Goal: Check status: Check status

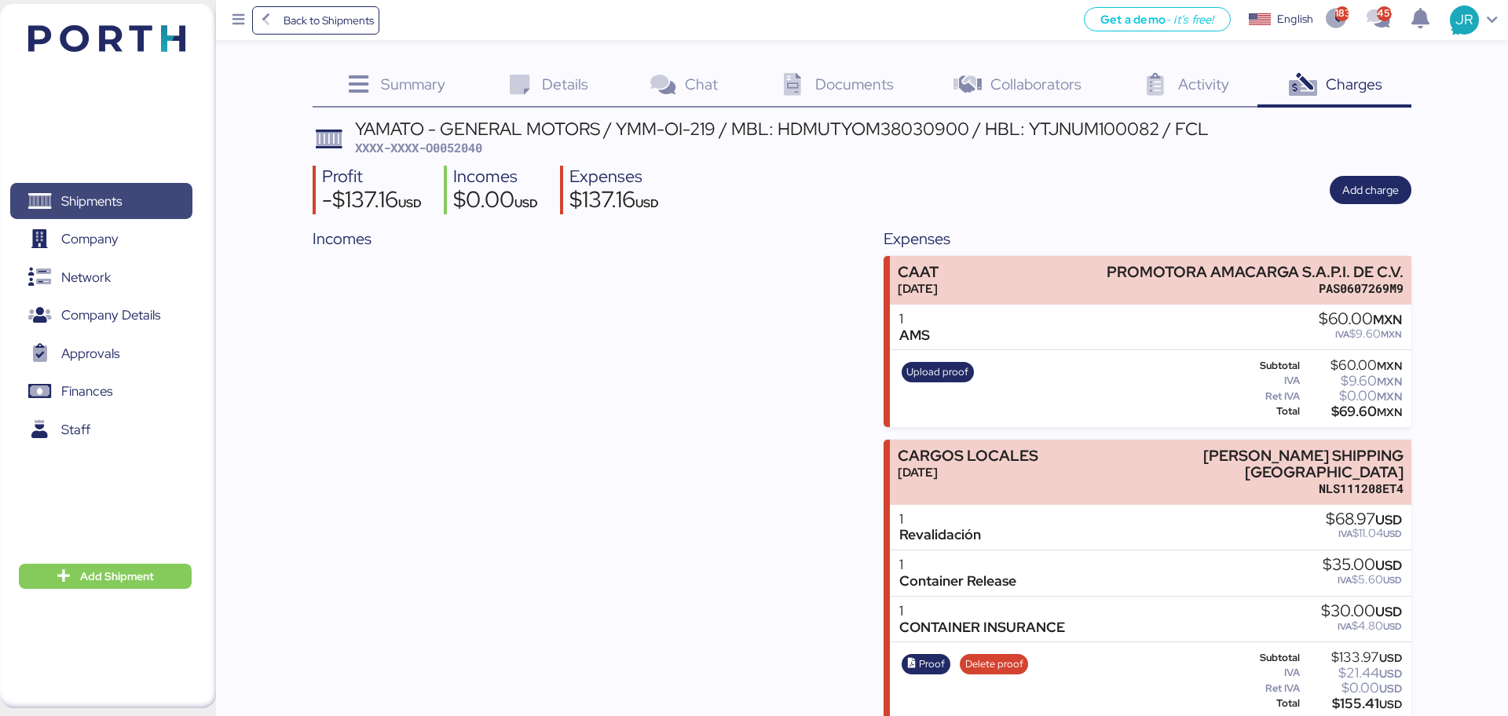
click at [123, 190] on span "Shipments" at bounding box center [100, 201] width 169 height 23
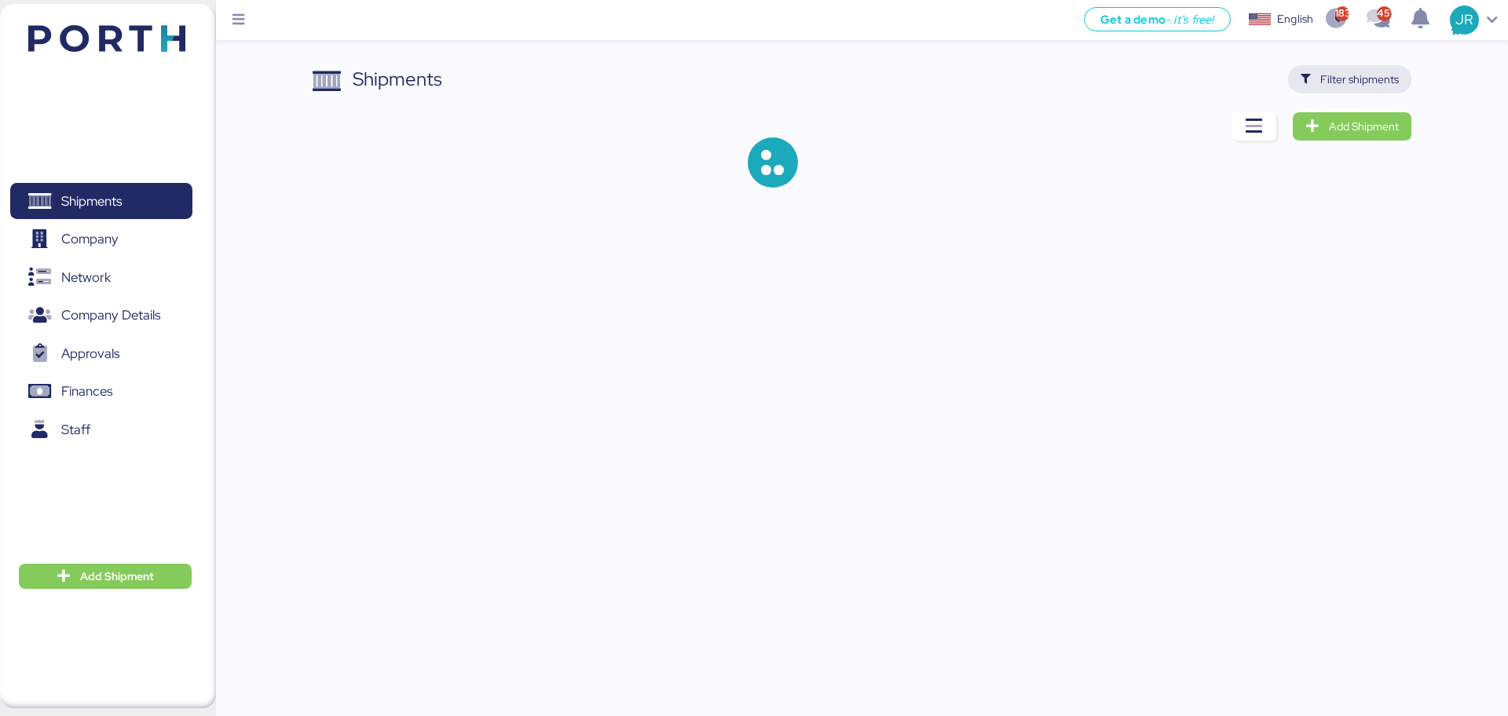
click at [1311, 80] on icon "button" at bounding box center [1306, 80] width 10 height 10
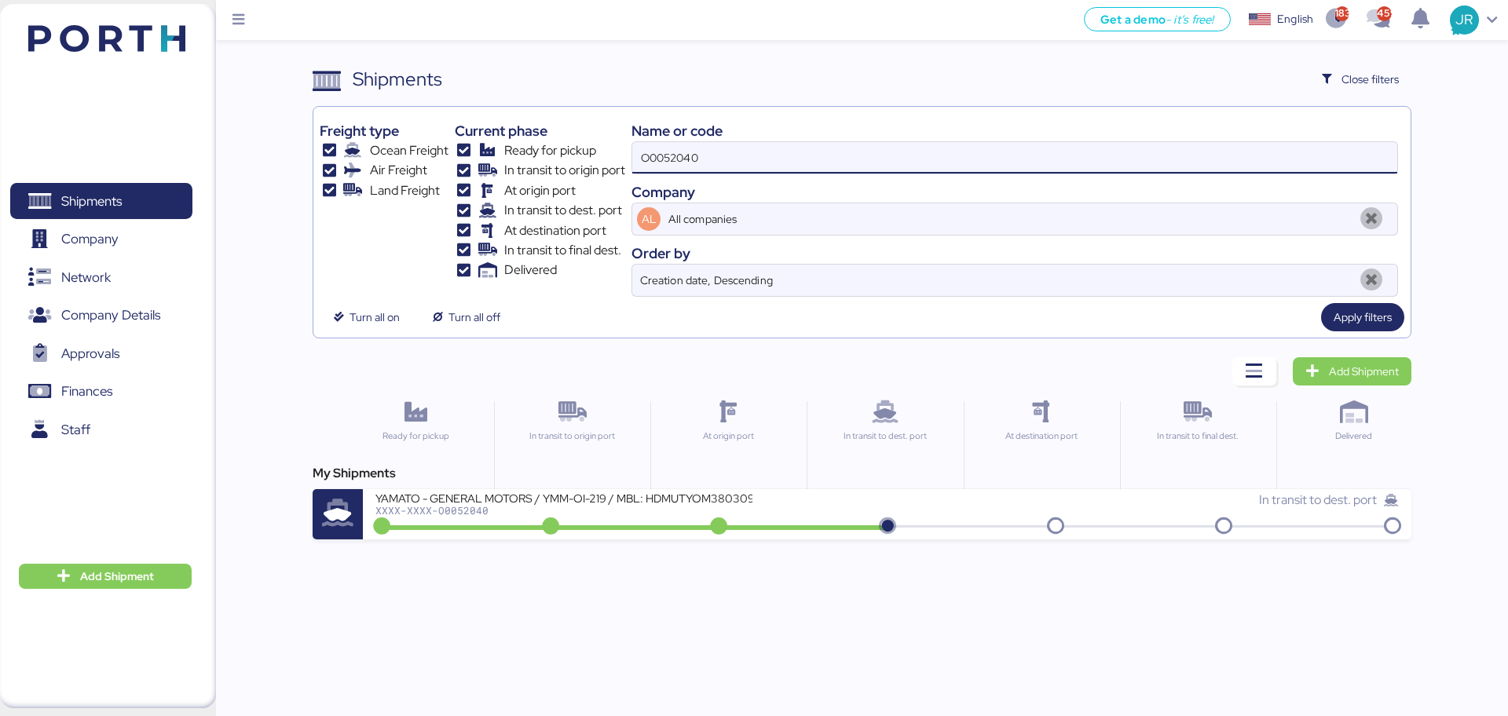
drag, startPoint x: 567, startPoint y: 168, endPoint x: 492, endPoint y: 170, distance: 75.4
click at [494, 170] on div "Freight type Ocean Freight Air Freight Land Freight Current phase Ready for pic…" at bounding box center [862, 205] width 1084 height 184
paste input "1928"
type input "O0051928"
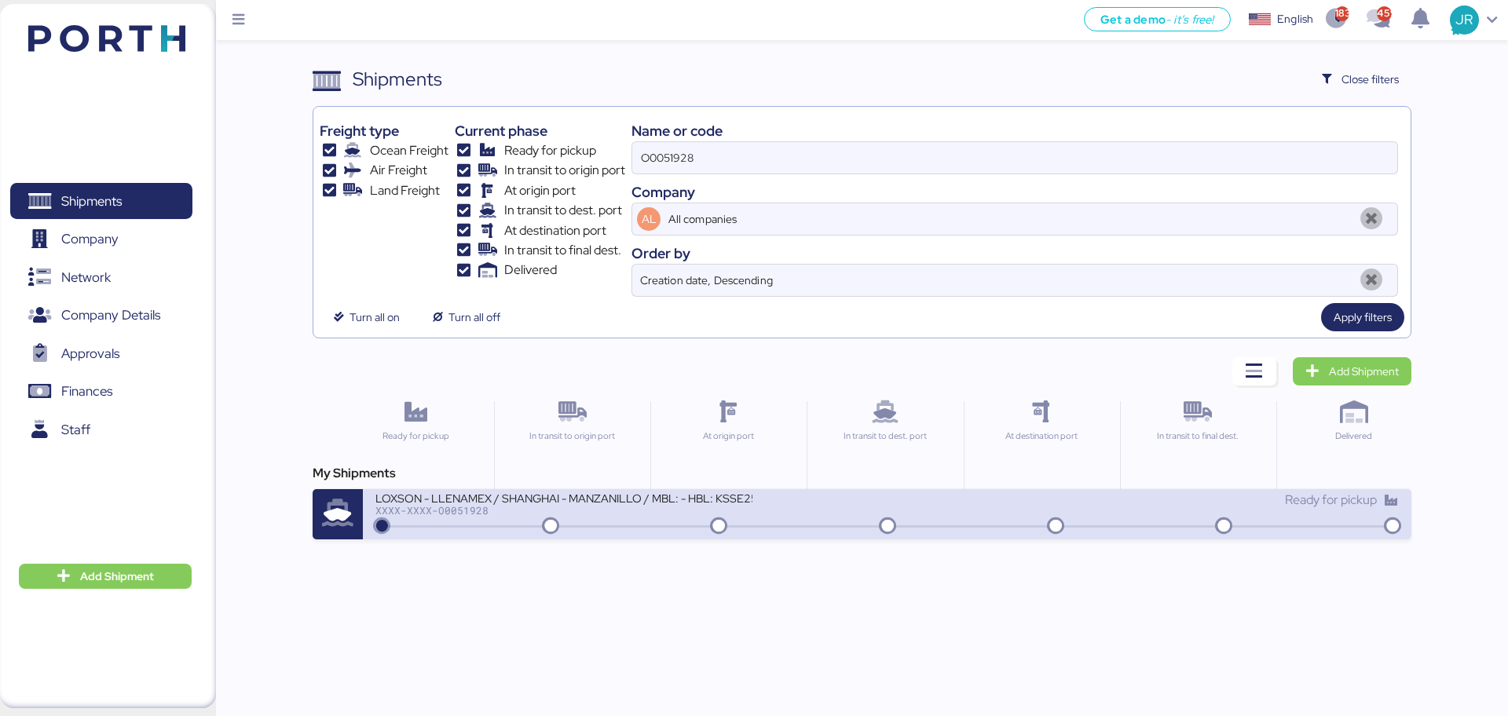
click at [454, 500] on div "LOXSON - LLENAMEX / SHANGHAI - MANZANILLO / MBL: - HBL: KSSE250706376 / LCL" at bounding box center [564, 497] width 377 height 13
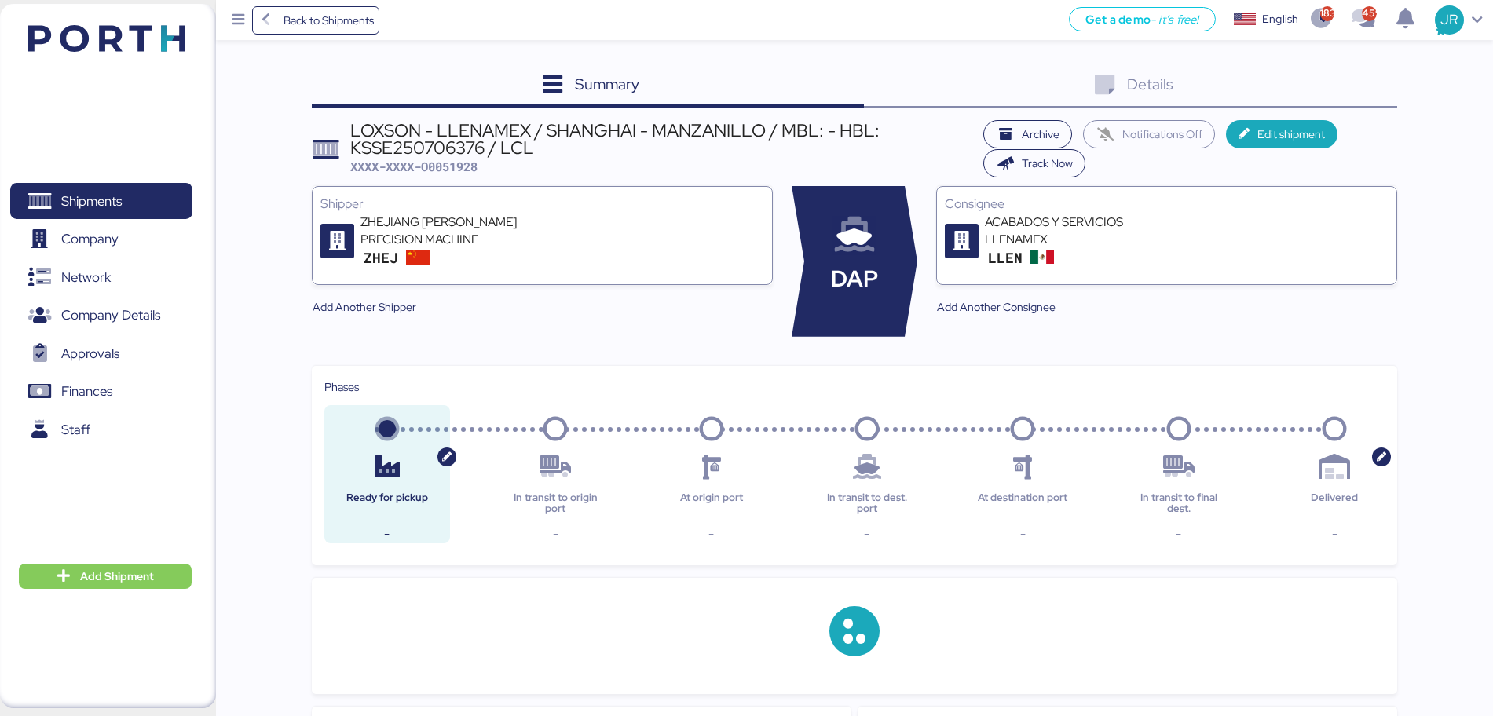
click at [1338, 81] on div "Details 0" at bounding box center [1131, 86] width 534 height 42
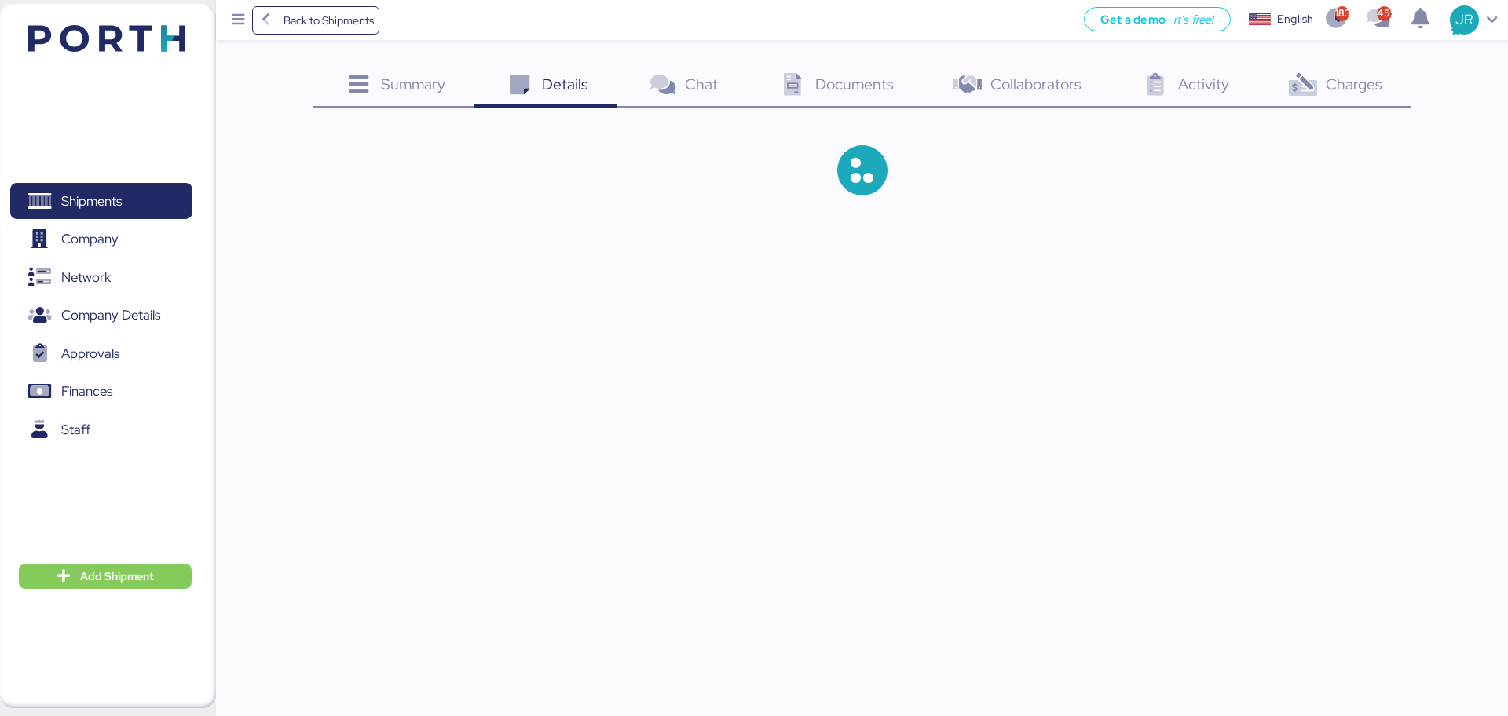
click at [1338, 81] on span "Charges" at bounding box center [1354, 84] width 57 height 20
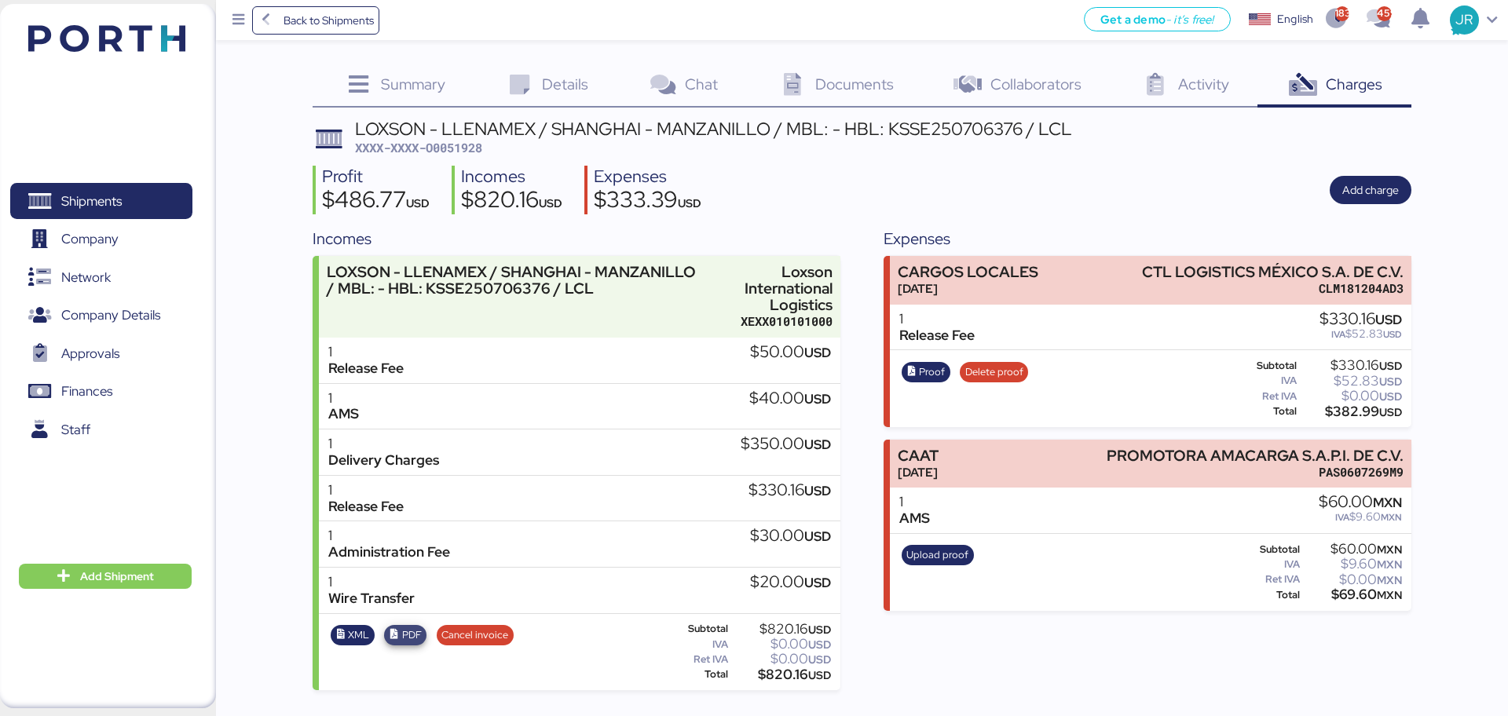
click at [398, 630] on icon "button" at bounding box center [395, 635] width 10 height 10
